Goal: Navigation & Orientation: Find specific page/section

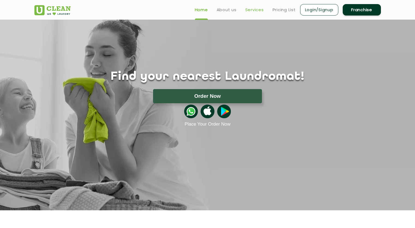
click at [255, 10] on link "Services" at bounding box center [254, 10] width 19 height 7
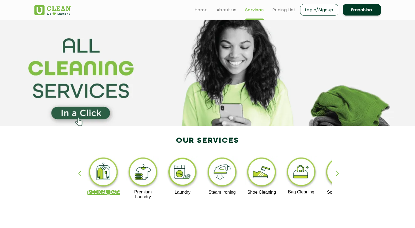
click at [339, 173] on div "button" at bounding box center [340, 178] width 8 height 15
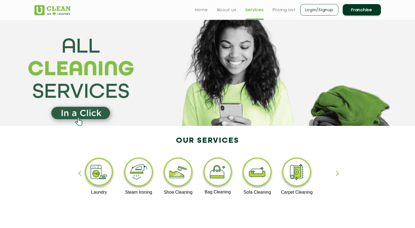
click at [339, 173] on div "button" at bounding box center [340, 178] width 8 height 15
